Goal: Navigation & Orientation: Find specific page/section

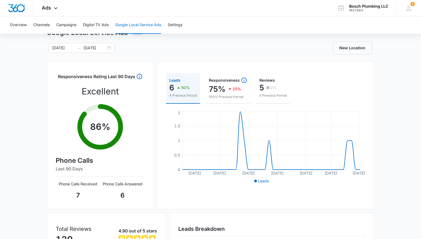
scroll to position [96, 0]
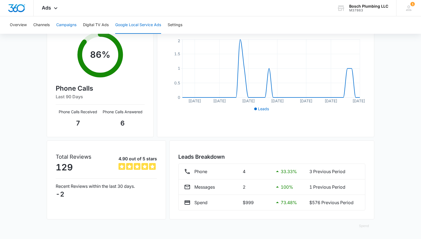
click at [56, 25] on button "Campaigns" at bounding box center [66, 24] width 20 height 17
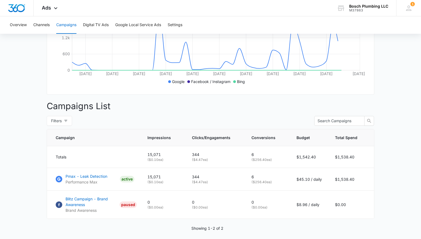
scroll to position [159, 0]
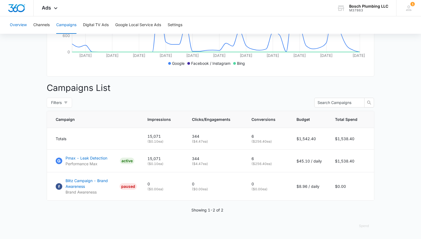
click at [16, 23] on button "Overview" at bounding box center [18, 24] width 17 height 17
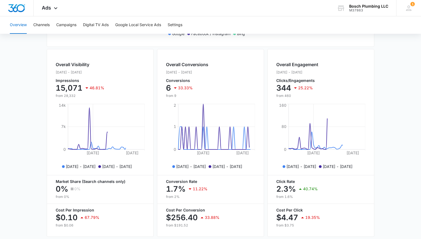
scroll to position [208, 0]
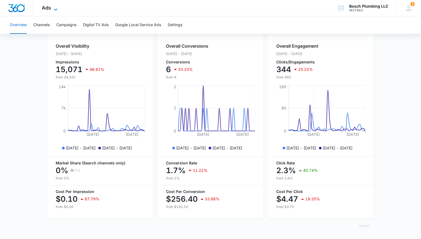
click at [53, 8] on icon at bounding box center [55, 9] width 7 height 7
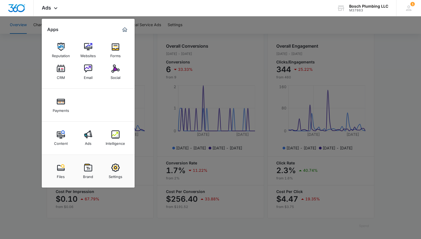
drag, startPoint x: 61, startPoint y: 134, endPoint x: 83, endPoint y: 139, distance: 22.1
click at [61, 134] on img at bounding box center [61, 135] width 8 height 8
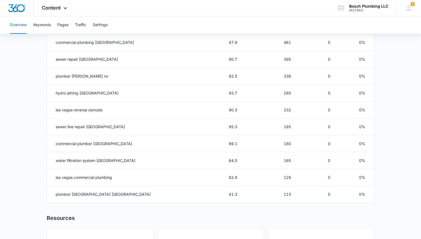
scroll to position [340, 0]
